Goal: Communication & Community: Answer question/provide support

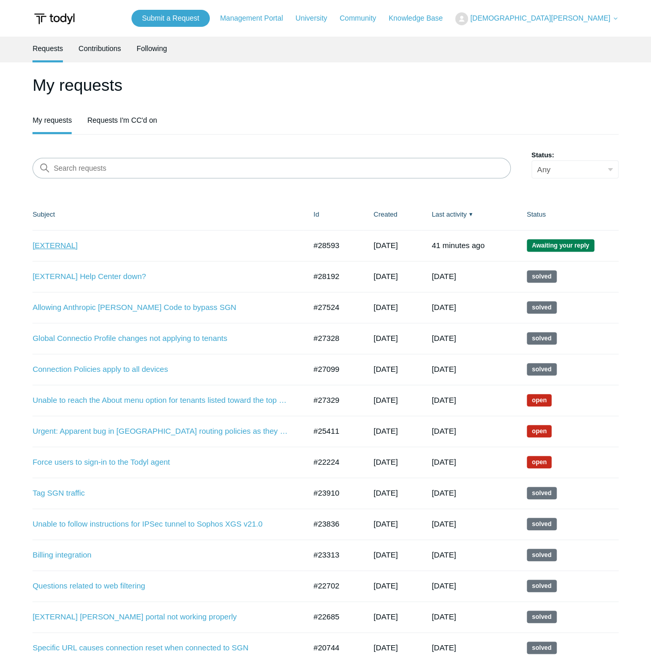
click at [46, 244] on link "[EXTERNAL]" at bounding box center [161, 246] width 258 height 12
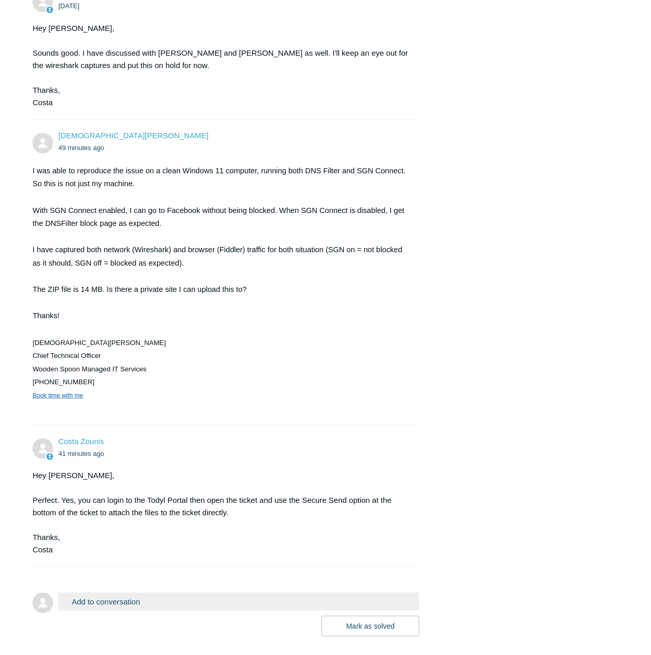
scroll to position [2816, 0]
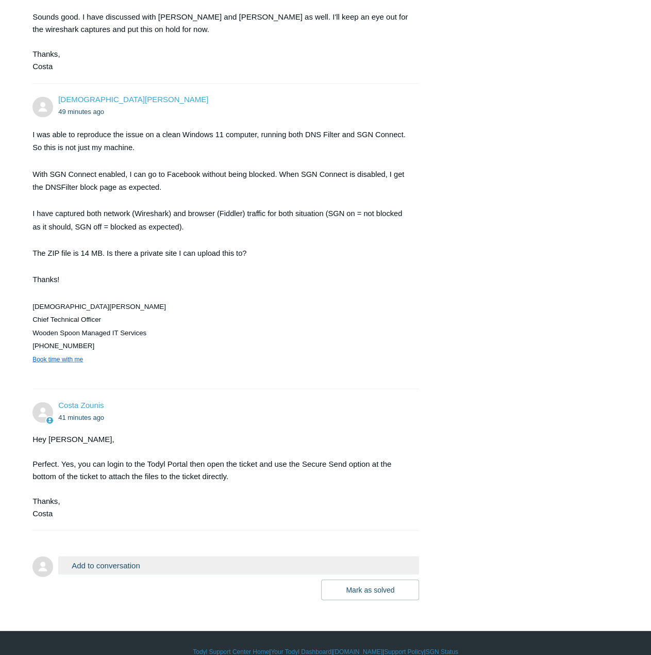
click at [120, 556] on button "Add to conversation" at bounding box center [238, 565] width 361 height 18
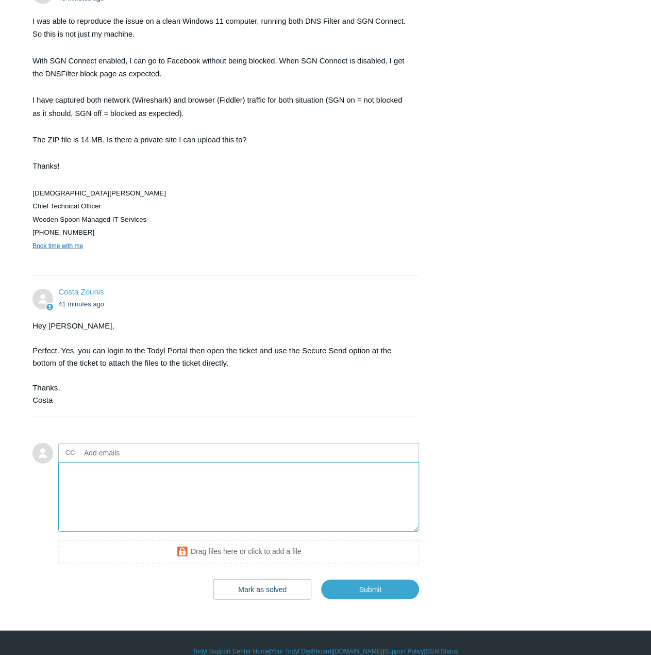
scroll to position [2929, 0]
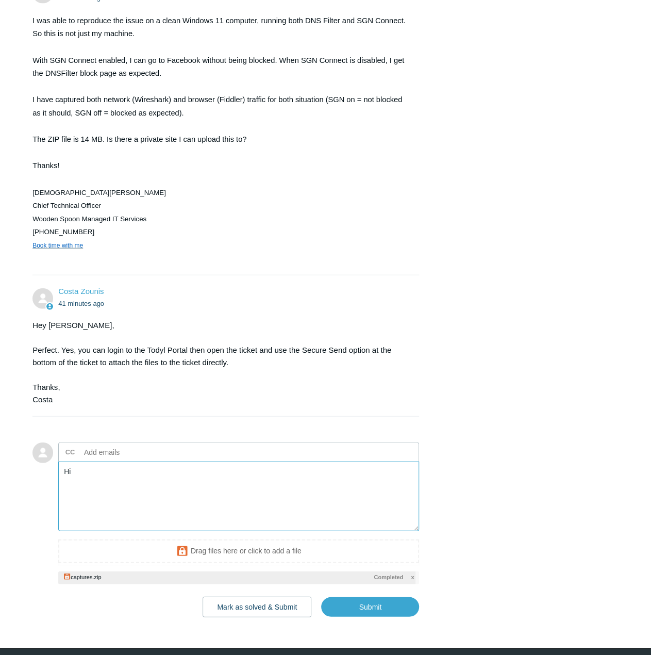
type textarea "H"
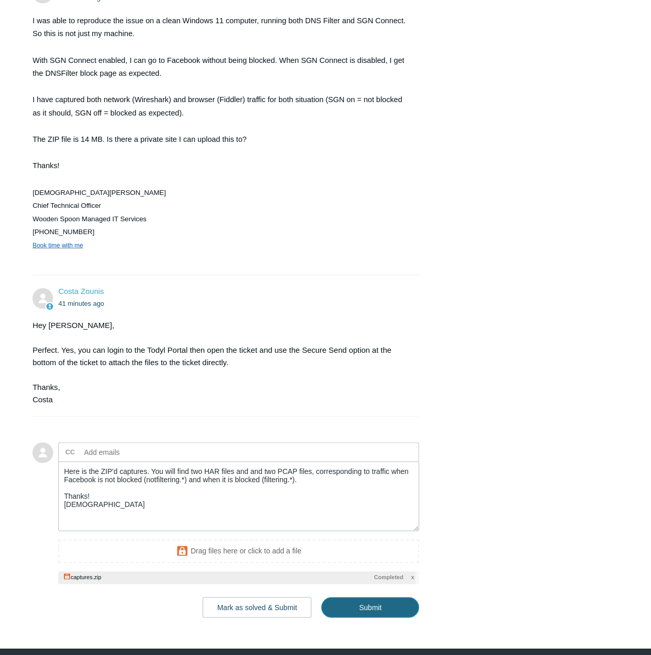
click at [374, 597] on input "Submit" at bounding box center [370, 607] width 98 height 21
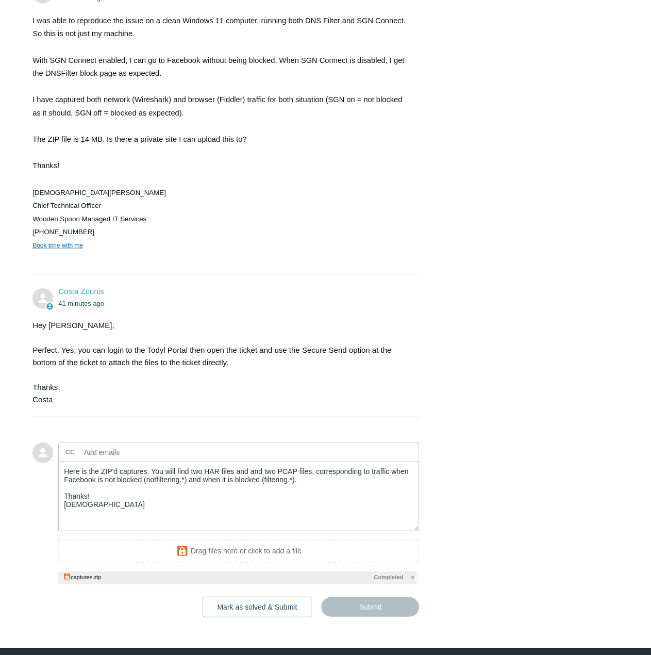
type textarea "Here is the ZIP'd captures. You will find two HAR files and and two PCAP files,…"
